Goal: Register for event/course

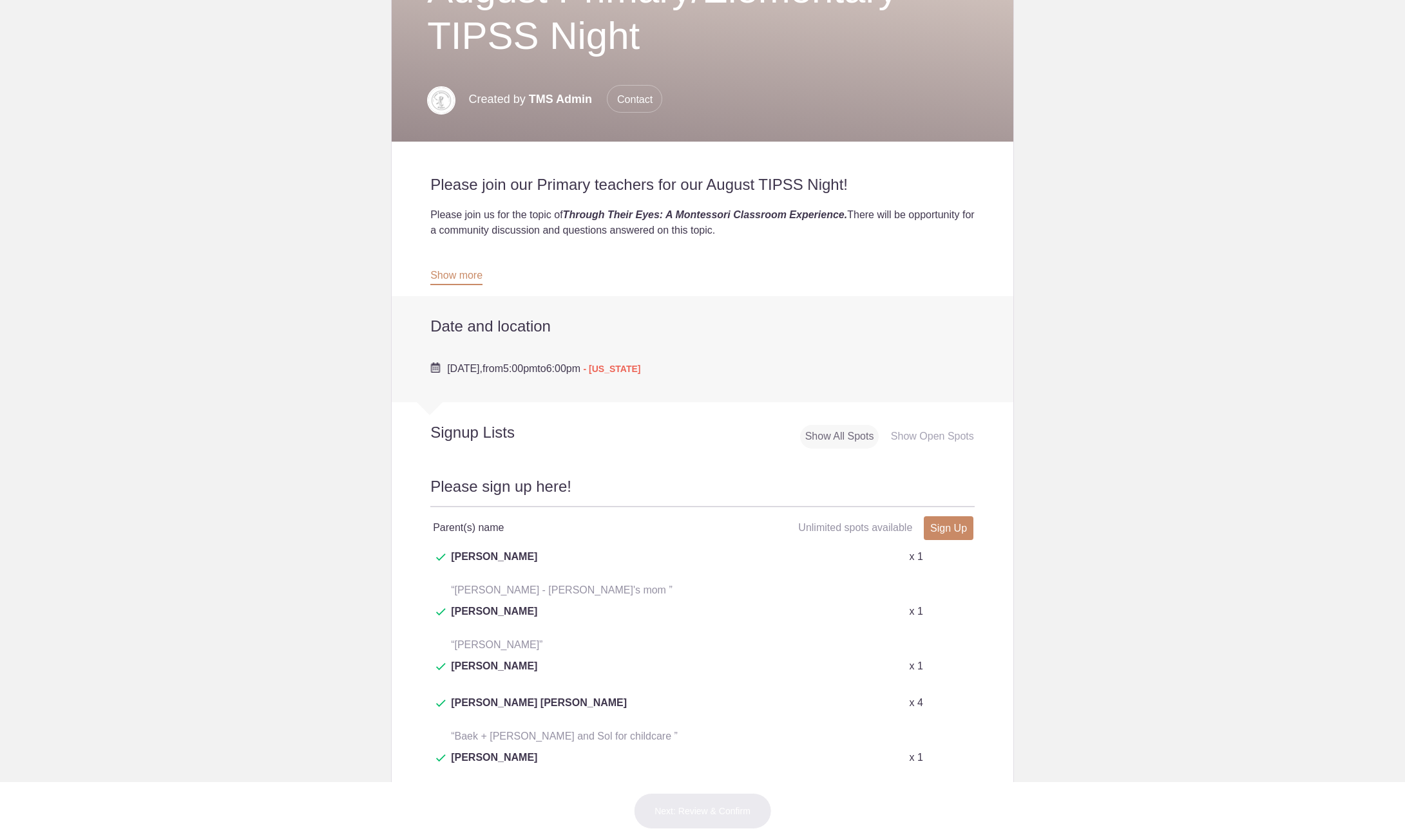
scroll to position [193, 0]
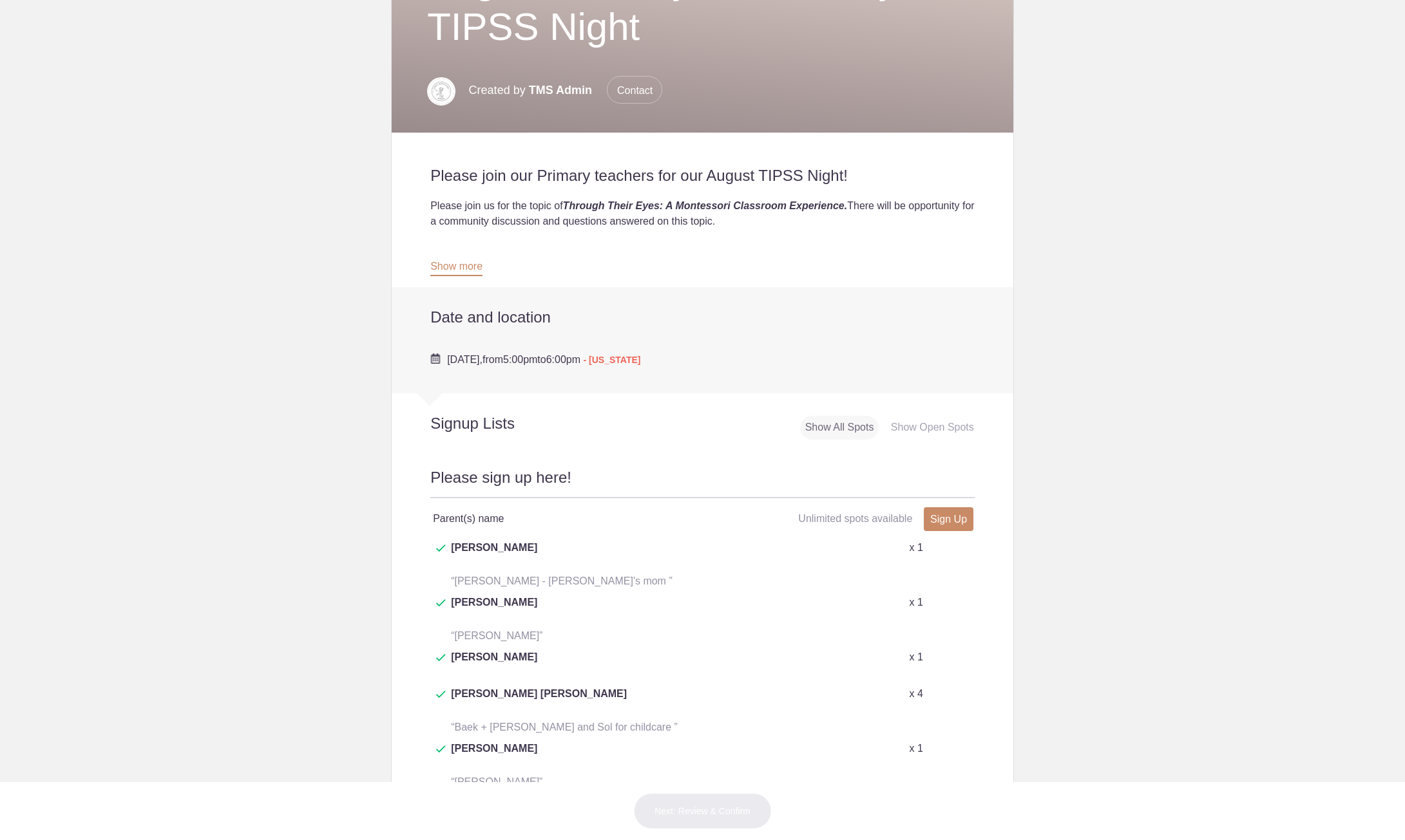
click at [461, 796] on button "+ Show more" at bounding box center [461, 816] width 61 height 41
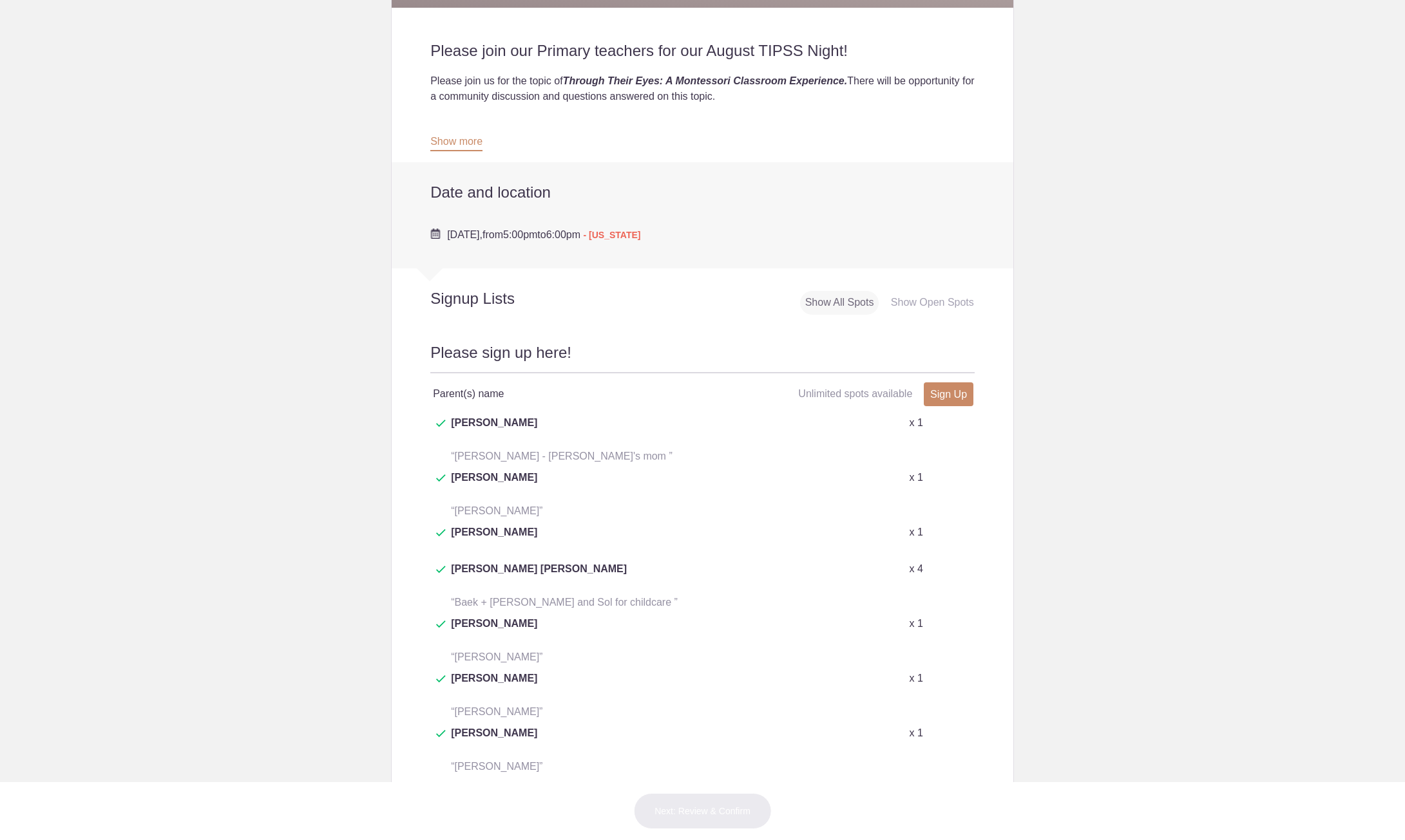
scroll to position [322, 0]
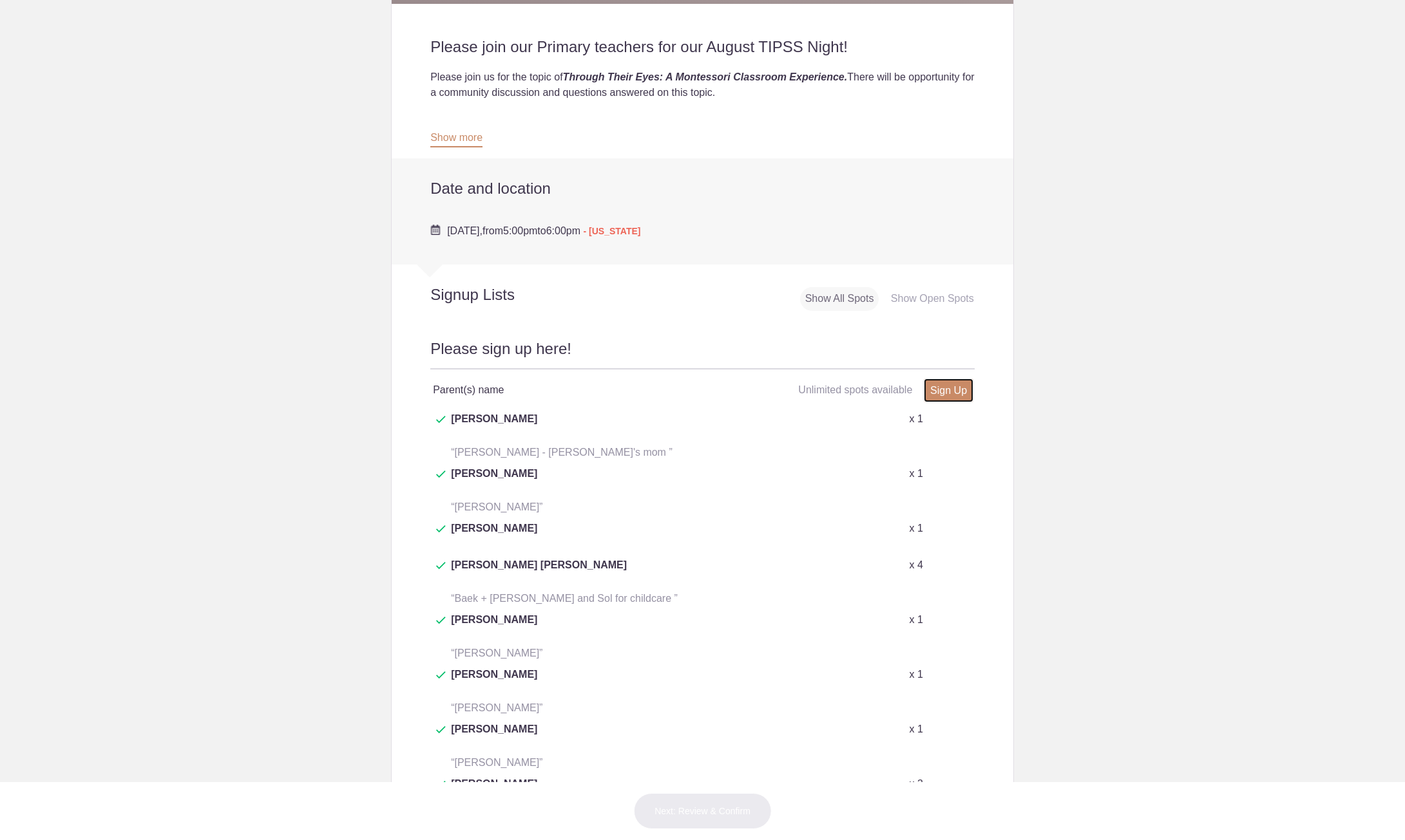
click at [948, 386] on link "Sign Up" at bounding box center [949, 390] width 49 height 24
type input "1"
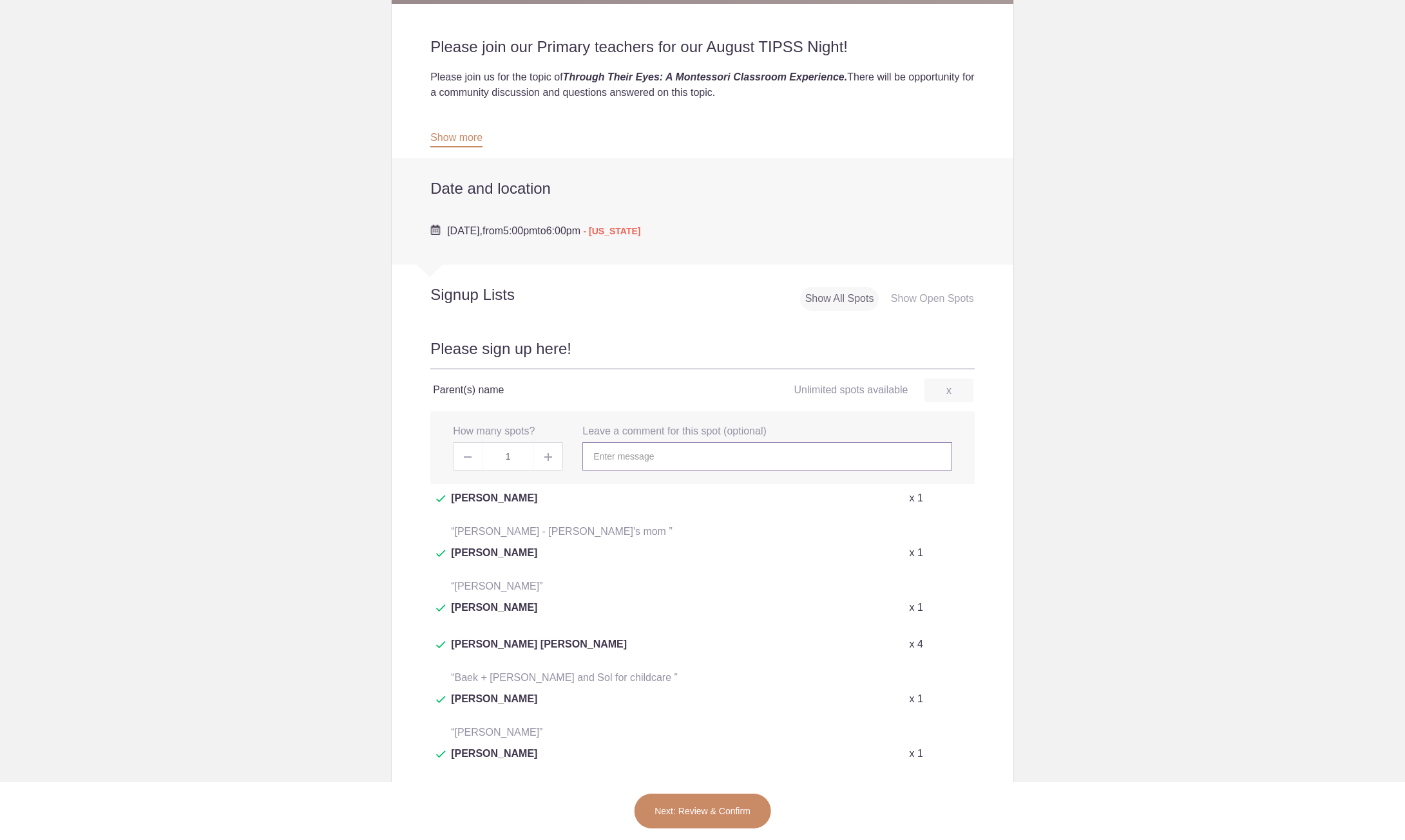
click at [611, 468] on input "text" at bounding box center [766, 457] width 369 height 29
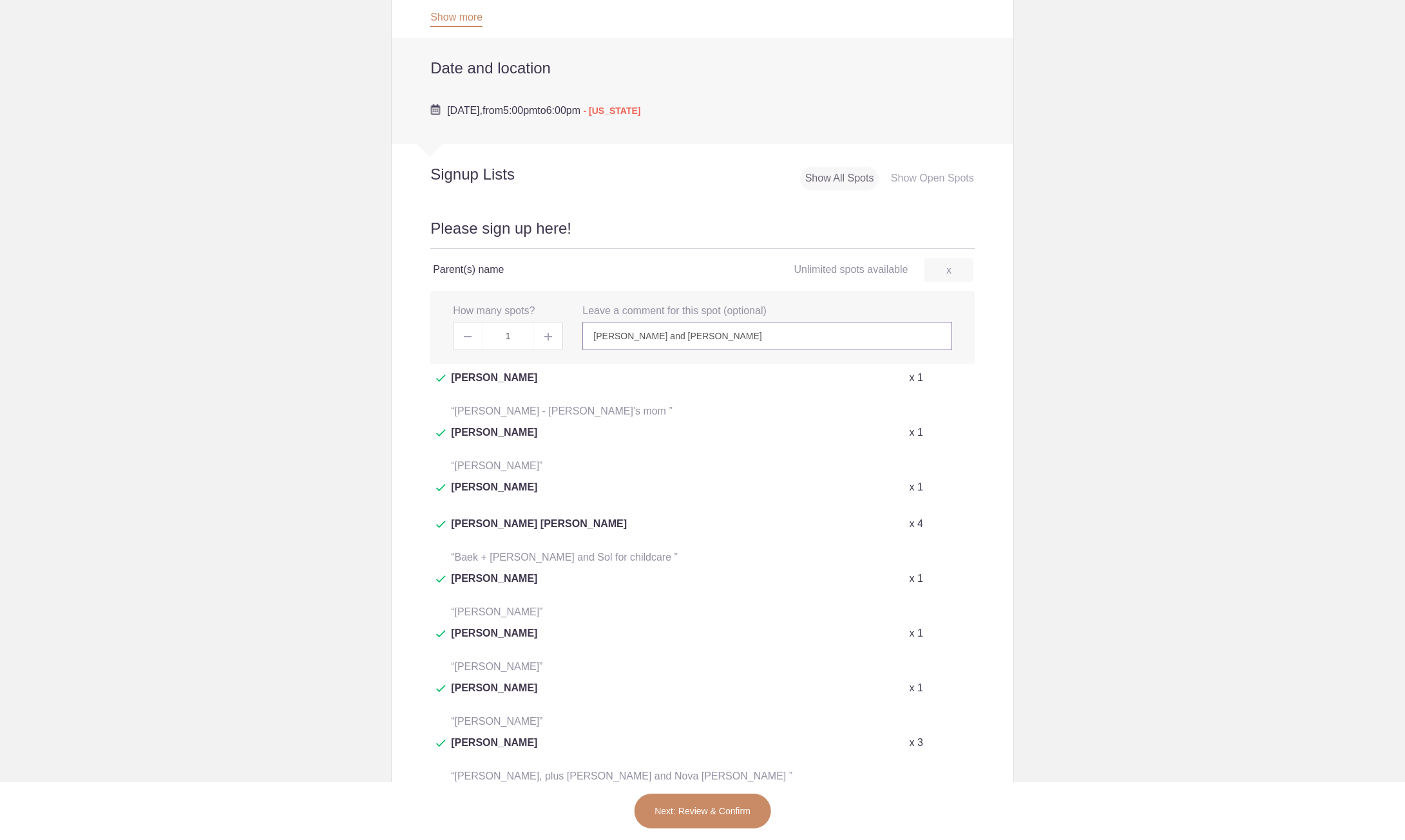
scroll to position [451, 0]
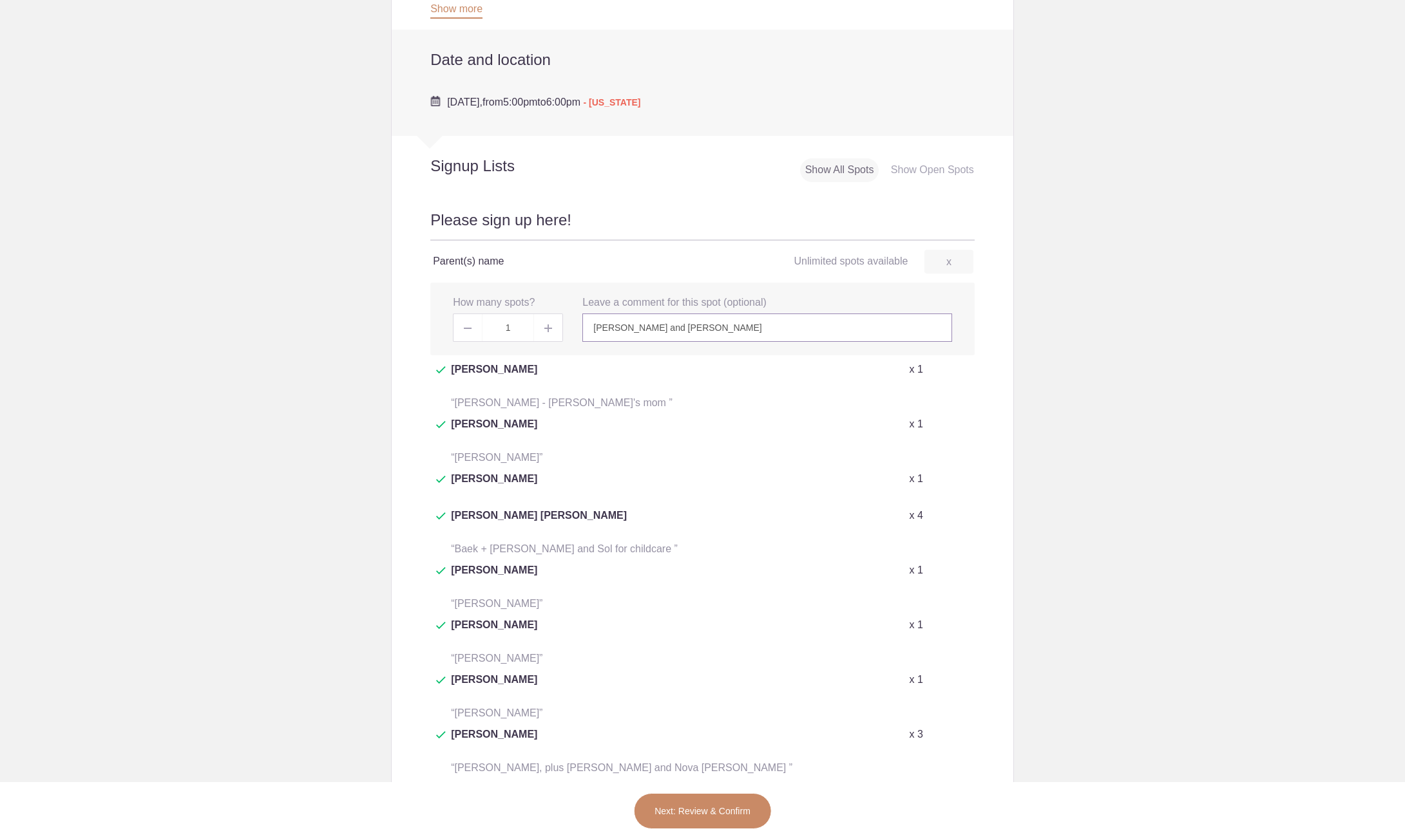
type input "LaRinda and Steven Holland"
click at [730, 805] on button "Next: Review & Confirm" at bounding box center [702, 811] width 138 height 36
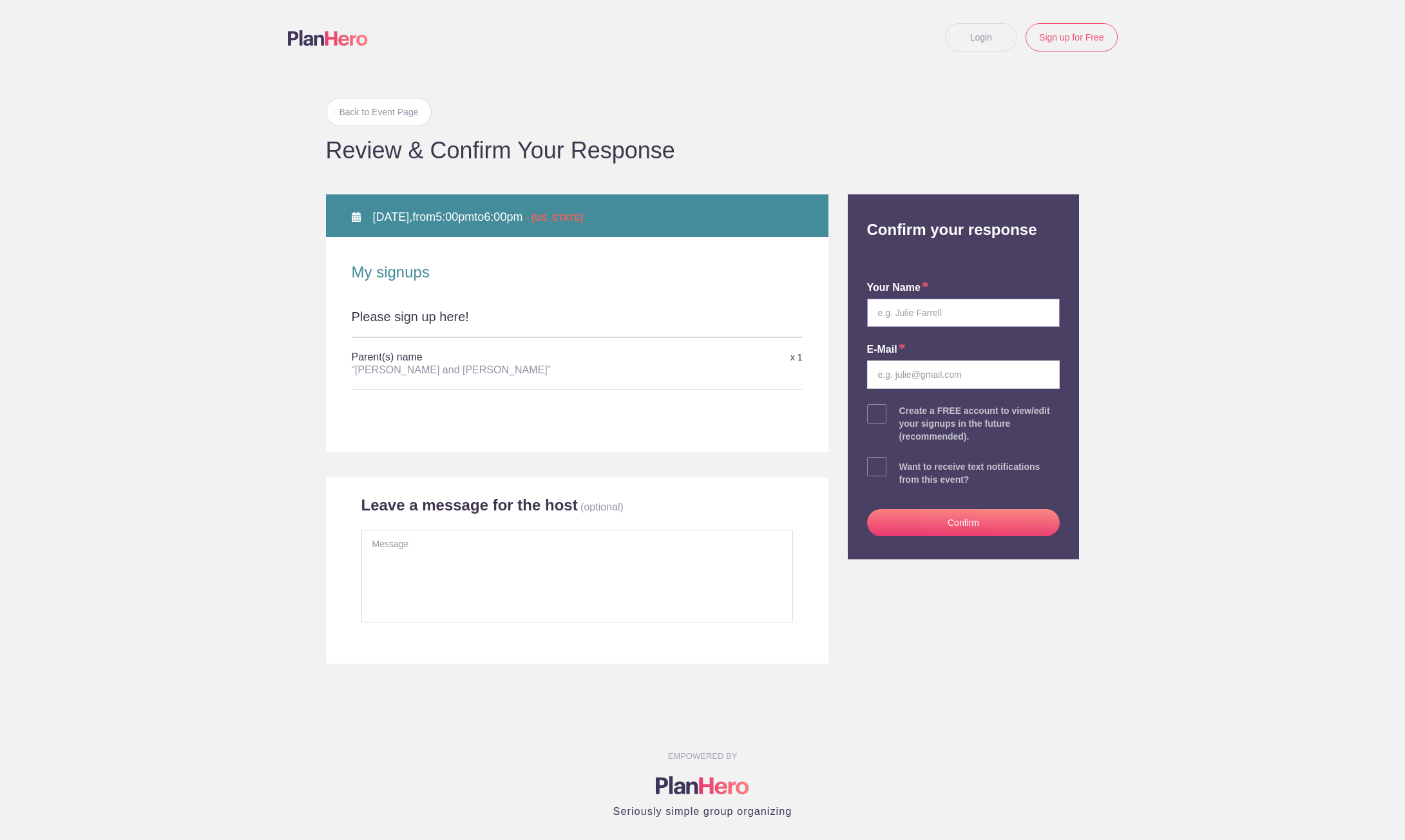
click at [943, 306] on input "text" at bounding box center [964, 313] width 193 height 29
type input "LaRinda Holland"
click at [916, 383] on input "email" at bounding box center [964, 375] width 193 height 29
type input "sclaholland@gmail.com"
click at [936, 529] on button "Confirm" at bounding box center [964, 523] width 193 height 27
